Goal: Navigation & Orientation: Find specific page/section

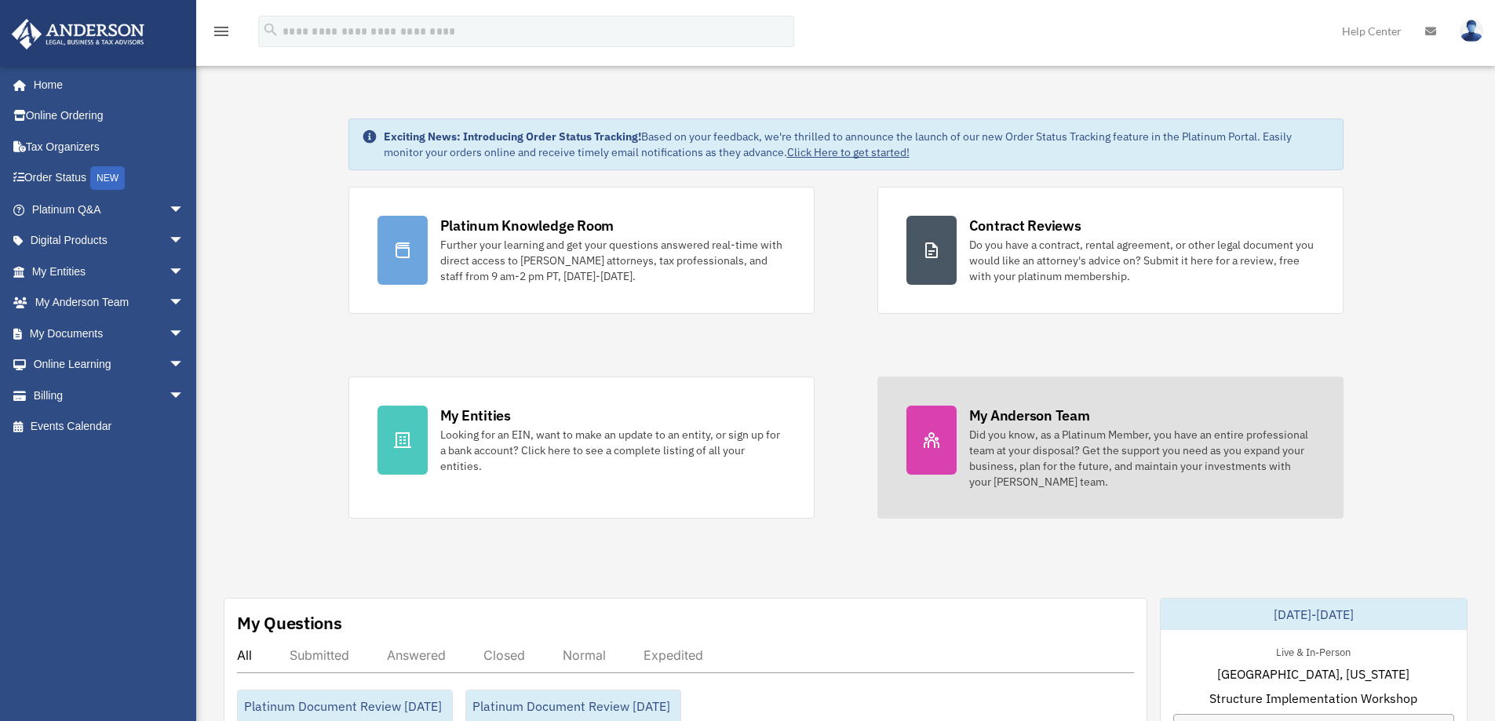
click at [1053, 427] on div "Did you know, as a Platinum Member, you have an entire professional team at you…" at bounding box center [1141, 458] width 345 height 63
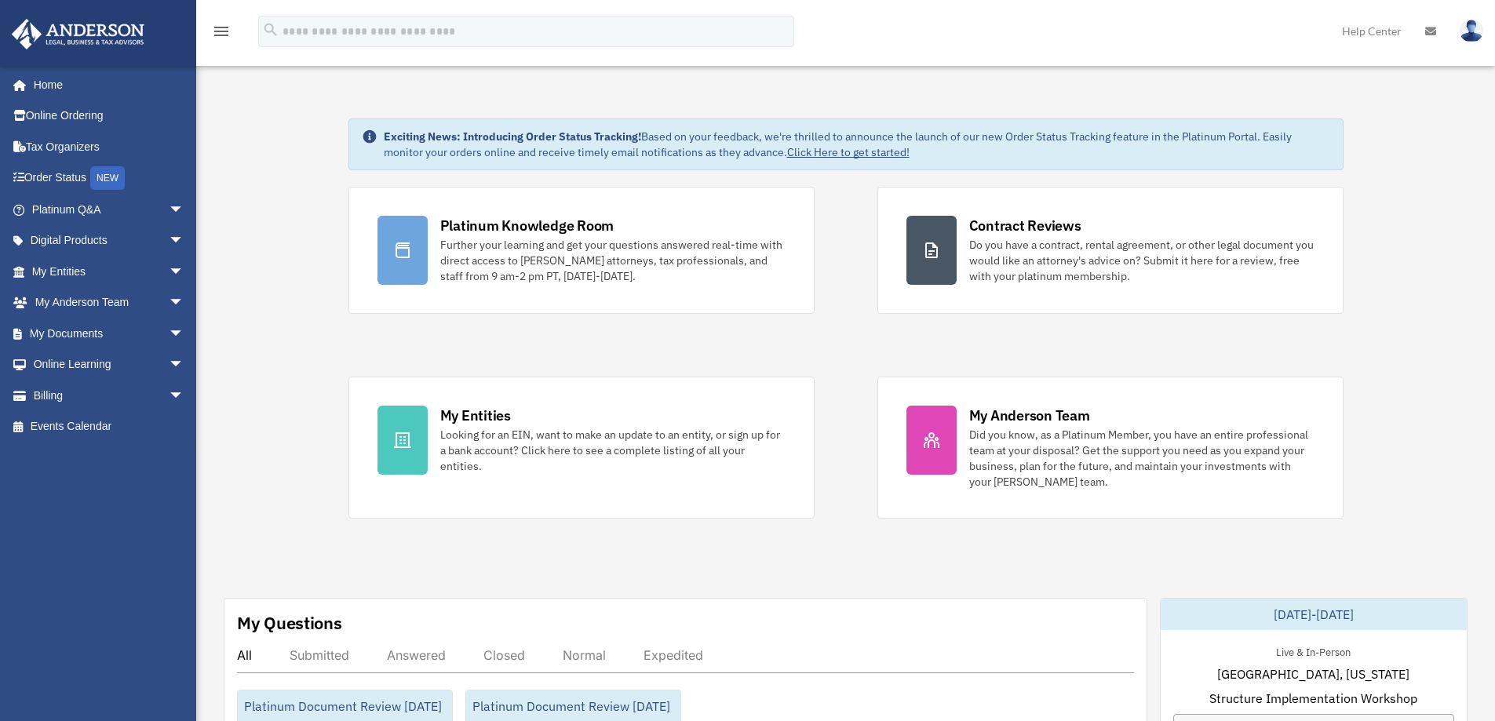
click at [1427, 29] on icon at bounding box center [1430, 31] width 11 height 11
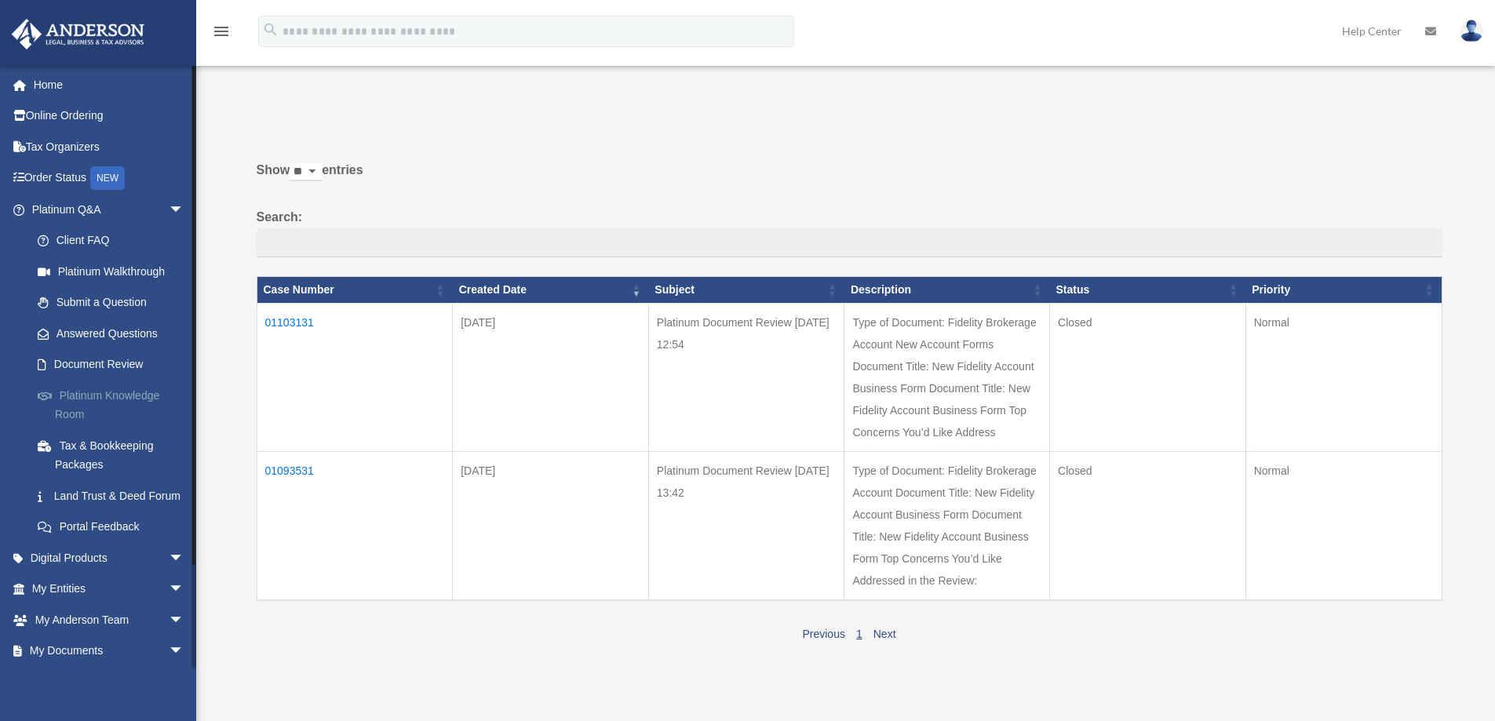
click at [76, 392] on link "Platinum Knowledge Room" at bounding box center [115, 405] width 186 height 50
